Goal: Check status

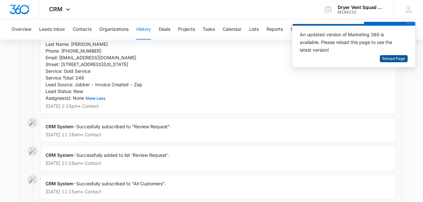
click at [393, 58] on span "Reload Page" at bounding box center [394, 59] width 23 height 6
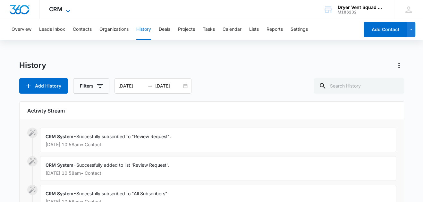
click at [61, 10] on span "CRM" at bounding box center [55, 9] width 13 height 7
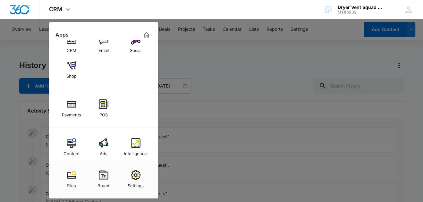
scroll to position [47, 0]
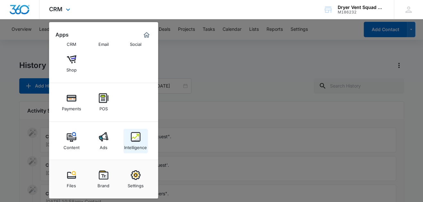
click at [138, 140] on img at bounding box center [136, 137] width 10 height 10
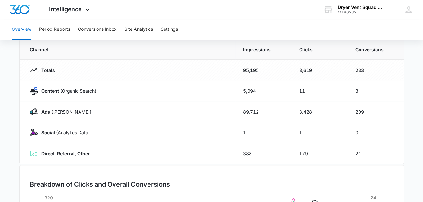
scroll to position [64, 0]
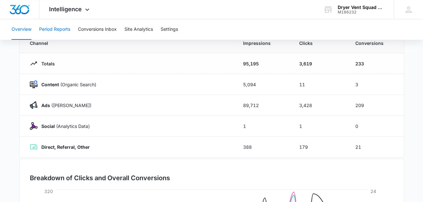
click at [57, 28] on button "Period Reports" at bounding box center [54, 29] width 31 height 21
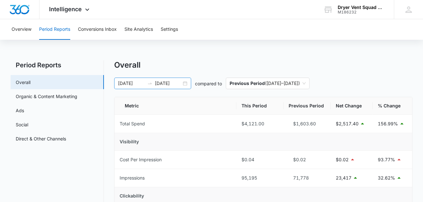
click at [134, 83] on input "[DATE]" at bounding box center [131, 83] width 27 height 7
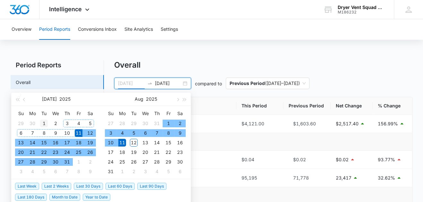
type input "[DATE]"
click at [41, 121] on div "1" at bounding box center [44, 124] width 8 height 8
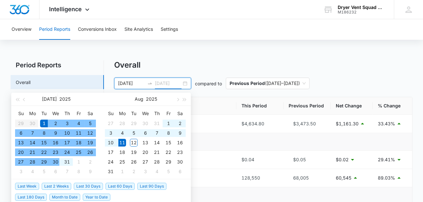
type input "[DATE]"
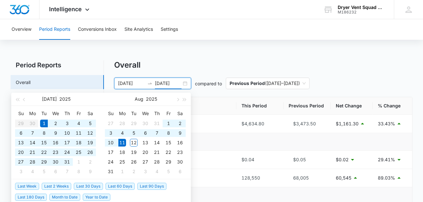
click at [123, 81] on input "[DATE]" at bounding box center [131, 83] width 27 height 7
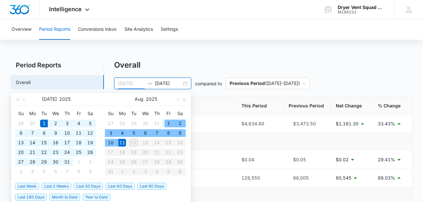
click at [166, 121] on div "1" at bounding box center [169, 124] width 8 height 8
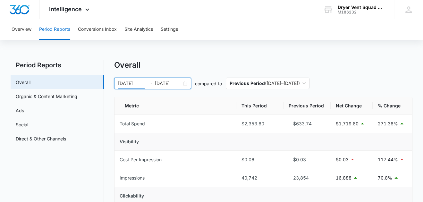
click at [132, 83] on input "[DATE]" at bounding box center [131, 83] width 27 height 7
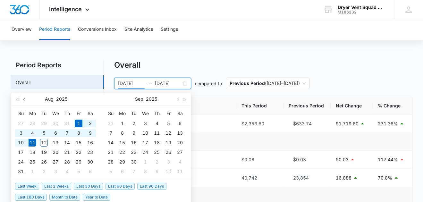
click at [25, 100] on span "button" at bounding box center [24, 99] width 3 height 3
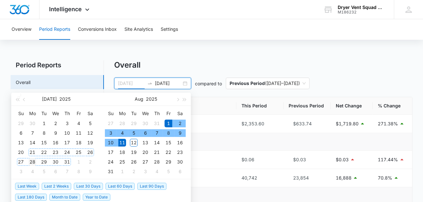
type input "[DATE]"
click at [33, 159] on div "28" at bounding box center [33, 162] width 8 height 8
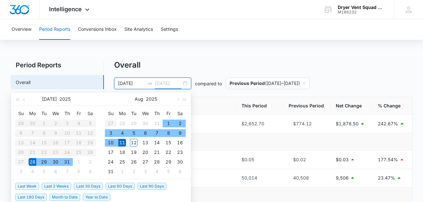
type input "[DATE]"
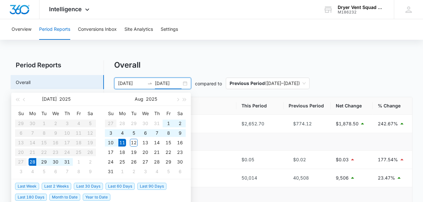
click at [197, 67] on div "Overall" at bounding box center [263, 65] width 299 height 10
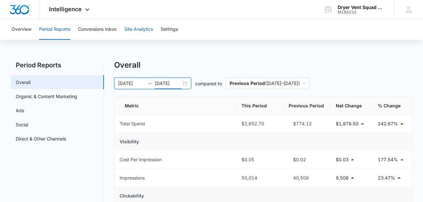
click at [141, 29] on button "Site Analytics" at bounding box center [139, 29] width 29 height 21
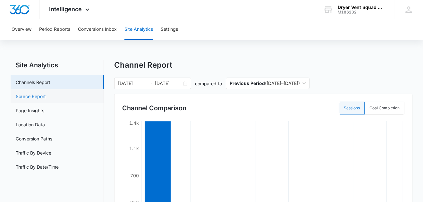
click at [24, 95] on link "Source Report" at bounding box center [31, 96] width 30 height 7
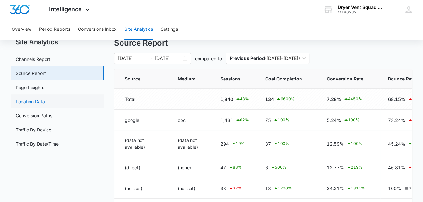
scroll to position [32, 0]
